Goal: Transaction & Acquisition: Purchase product/service

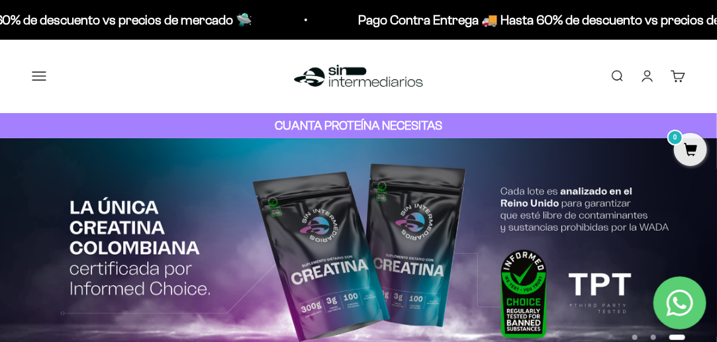
click at [623, 72] on link "Buscar" at bounding box center [617, 76] width 15 height 15
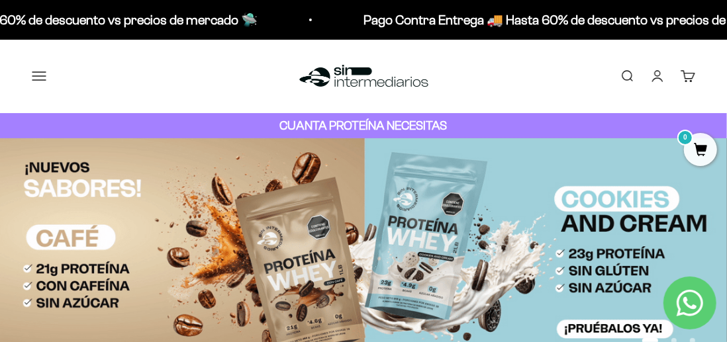
type input "proteina"
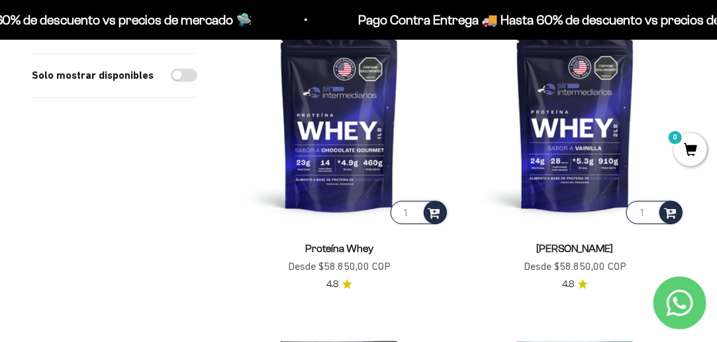
scroll to position [397, 0]
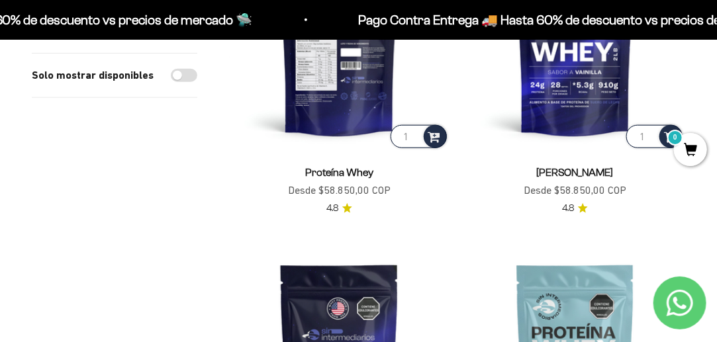
click at [351, 63] on img at bounding box center [339, 41] width 220 height 220
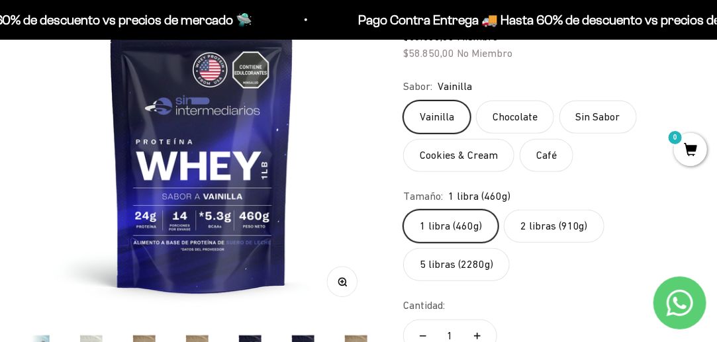
click at [536, 226] on label "2 libras (910g)" at bounding box center [554, 226] width 101 height 33
click at [403, 210] on input "2 libras (910g)" at bounding box center [402, 209] width 1 height 1
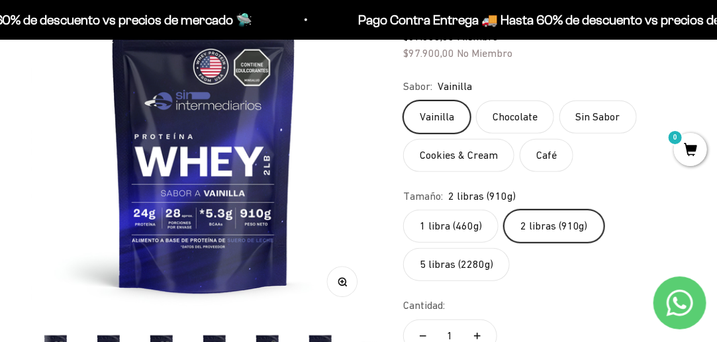
scroll to position [0, 113]
click at [445, 260] on label "5 libras (2280g)" at bounding box center [456, 264] width 107 height 33
click at [403, 210] on input "5 libras (2280g)" at bounding box center [402, 209] width 1 height 1
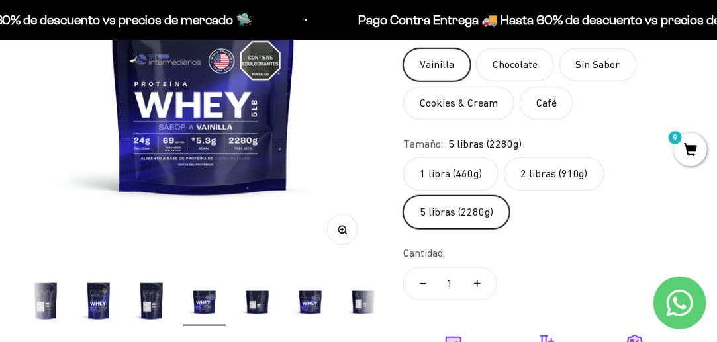
scroll to position [331, 0]
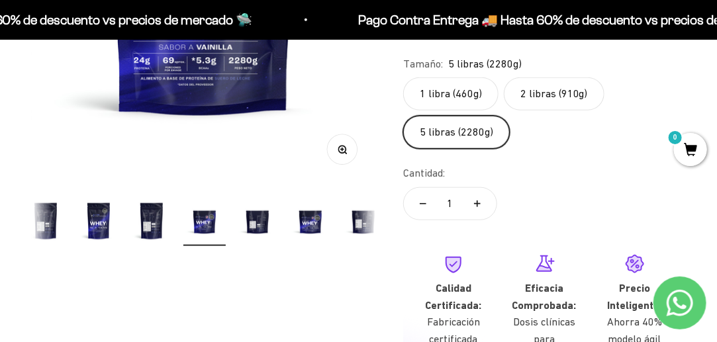
click at [148, 220] on img "Ir al artículo 9" at bounding box center [151, 221] width 42 height 42
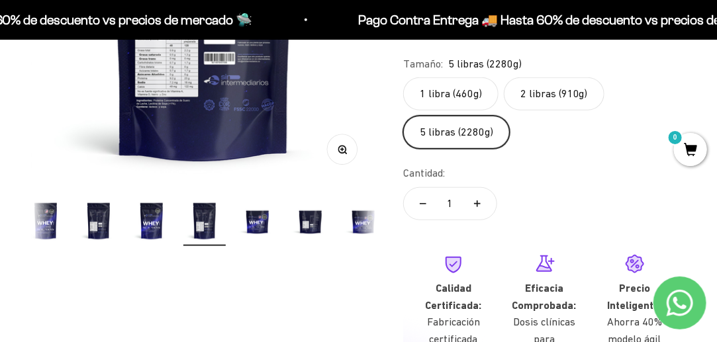
click at [43, 223] on img "Ir al artículo 6" at bounding box center [45, 221] width 42 height 42
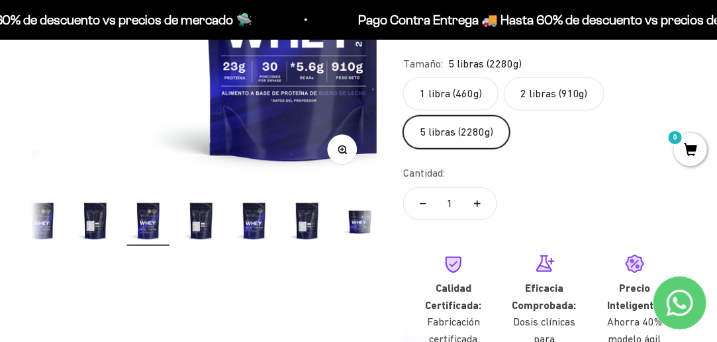
scroll to position [0, 0]
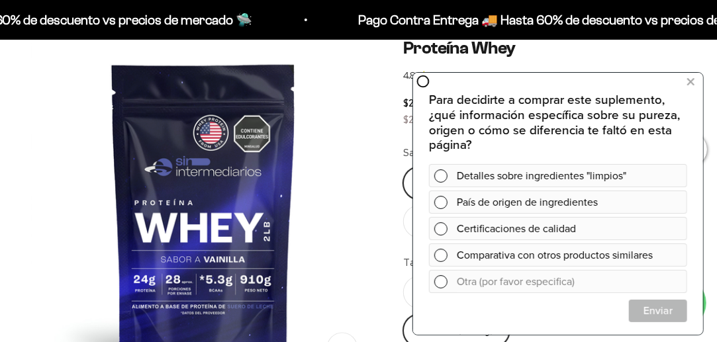
click at [355, 181] on img at bounding box center [203, 210] width 345 height 345
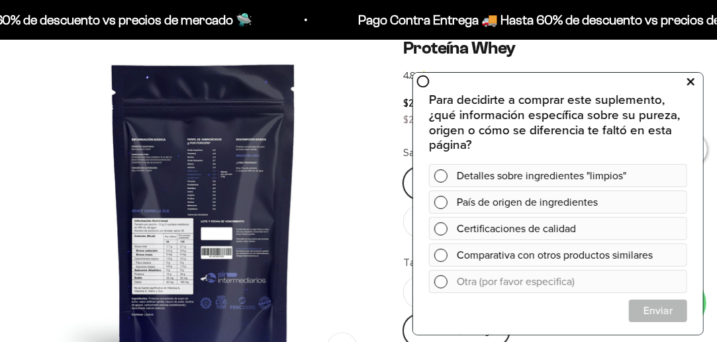
click at [693, 82] on icon at bounding box center [690, 81] width 7 height 17
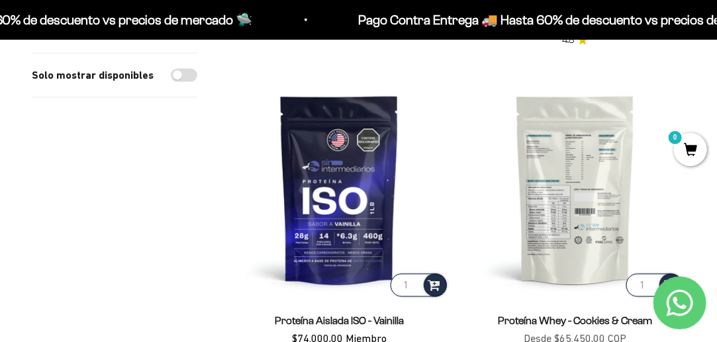
scroll to position [662, 0]
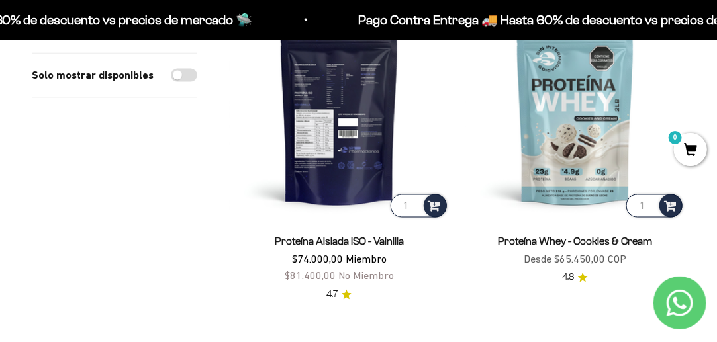
click at [324, 88] on img at bounding box center [339, 110] width 220 height 220
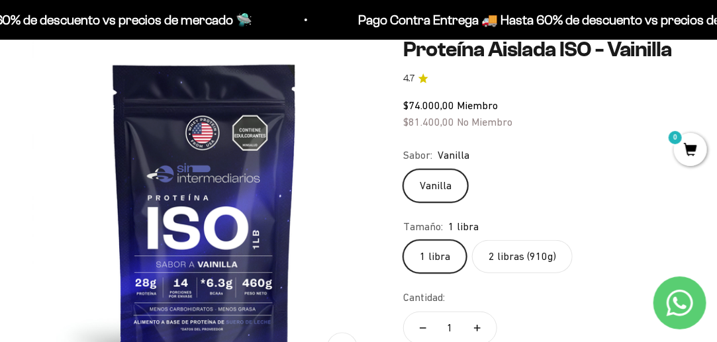
scroll to position [199, 0]
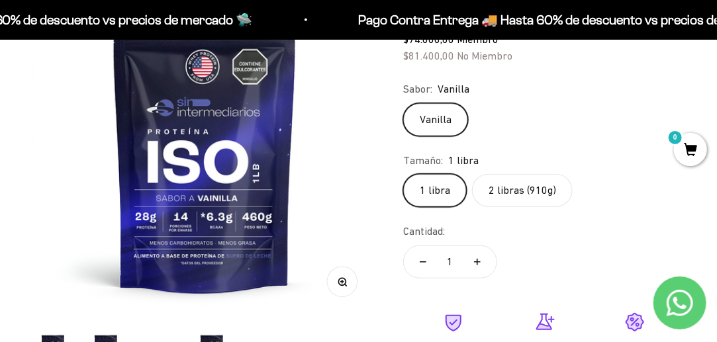
click at [501, 193] on label "2 libras (910g)" at bounding box center [522, 190] width 101 height 33
click at [403, 174] on input "2 libras (910g)" at bounding box center [402, 173] width 1 height 1
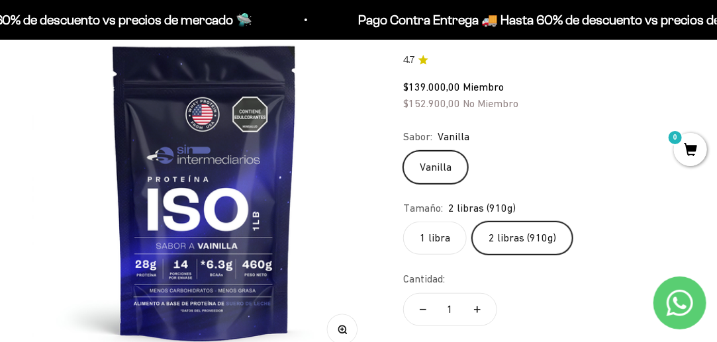
scroll to position [132, 0]
